Goal: Information Seeking & Learning: Learn about a topic

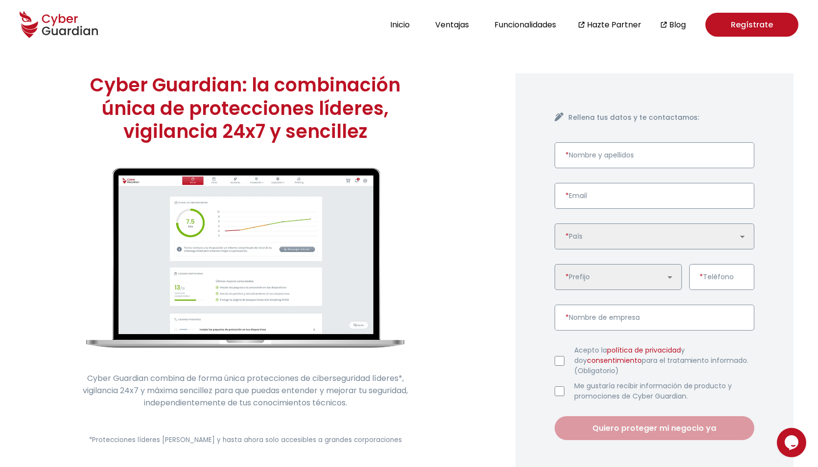
click at [257, 46] on header "Inicio Ventajas Funcionalidades Hazte Partner Blog Regístrate" at bounding box center [409, 24] width 818 height 49
click at [436, 223] on div "Cyber Guardian: la combinación única de protecciones líderes, vigilancia 24x7 y…" at bounding box center [244, 276] width 489 height 455
click at [405, 227] on div "Cyber Guardian: la combinación única de protecciones líderes, vigilancia 24x7 y…" at bounding box center [244, 276] width 489 height 455
click at [520, 194] on div "Rellena tus datos y te contactamos: * Nombre y apellidos * Email 🇩🇪 Alemania 🇪🇸…" at bounding box center [654, 276] width 278 height 406
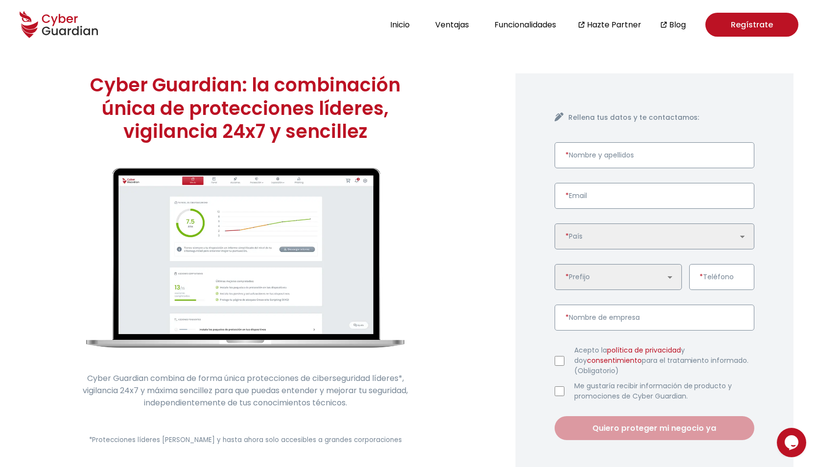
click at [514, 131] on section "Cyber Guardian: la combinación única de protecciones líderes, vigilancia 24x7 y…" at bounding box center [409, 276] width 818 height 455
